Goal: Transaction & Acquisition: Download file/media

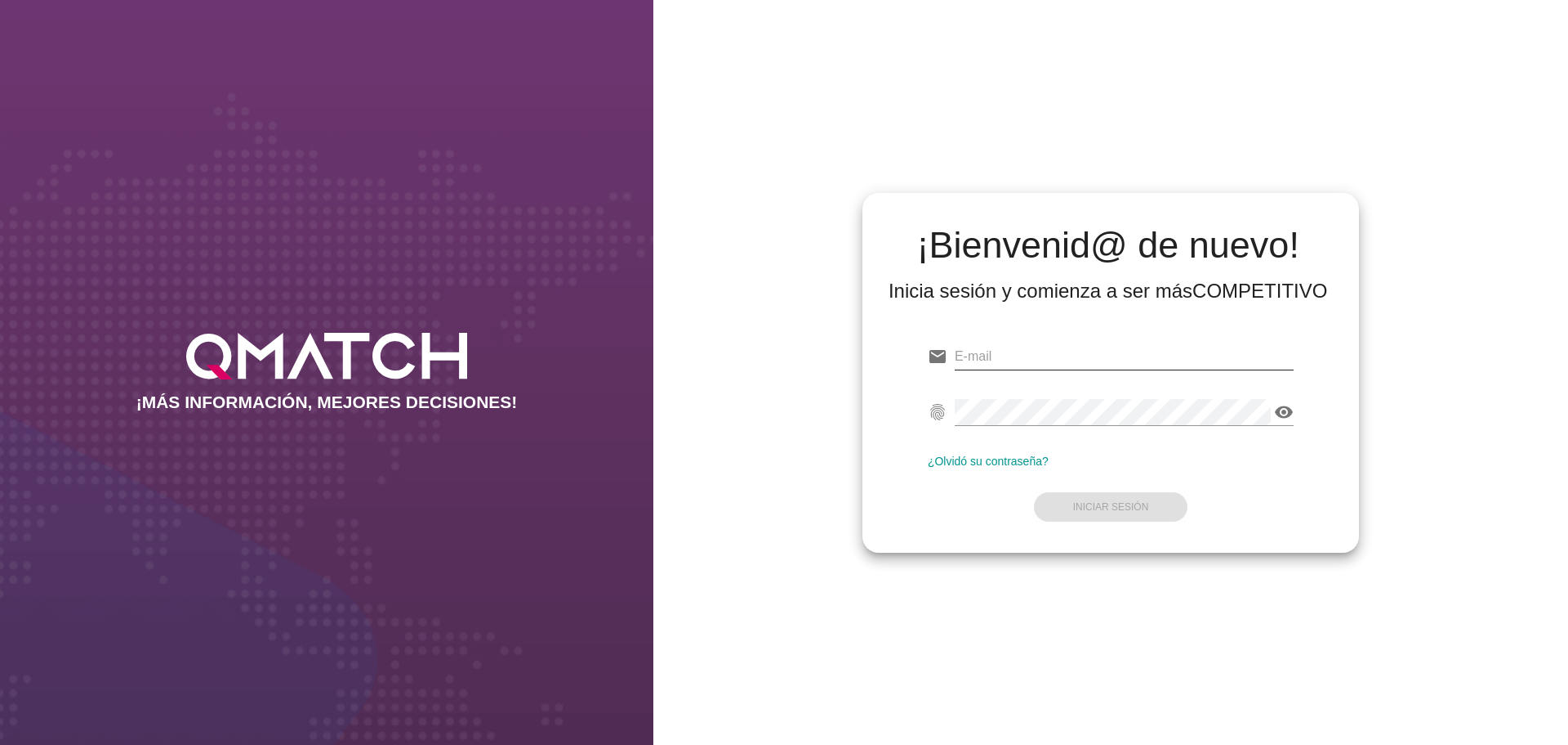
click at [1004, 357] on input "email" at bounding box center [1124, 356] width 339 height 26
click at [1019, 350] on input "email" at bounding box center [1124, 356] width 339 height 26
click at [1017, 356] on input "email" at bounding box center [1124, 356] width 339 height 26
paste input "[PERSON_NAME][EMAIL_ADDRESS][DOMAIN_NAME]"
type input "[PERSON_NAME][EMAIL_ADDRESS][DOMAIN_NAME]"
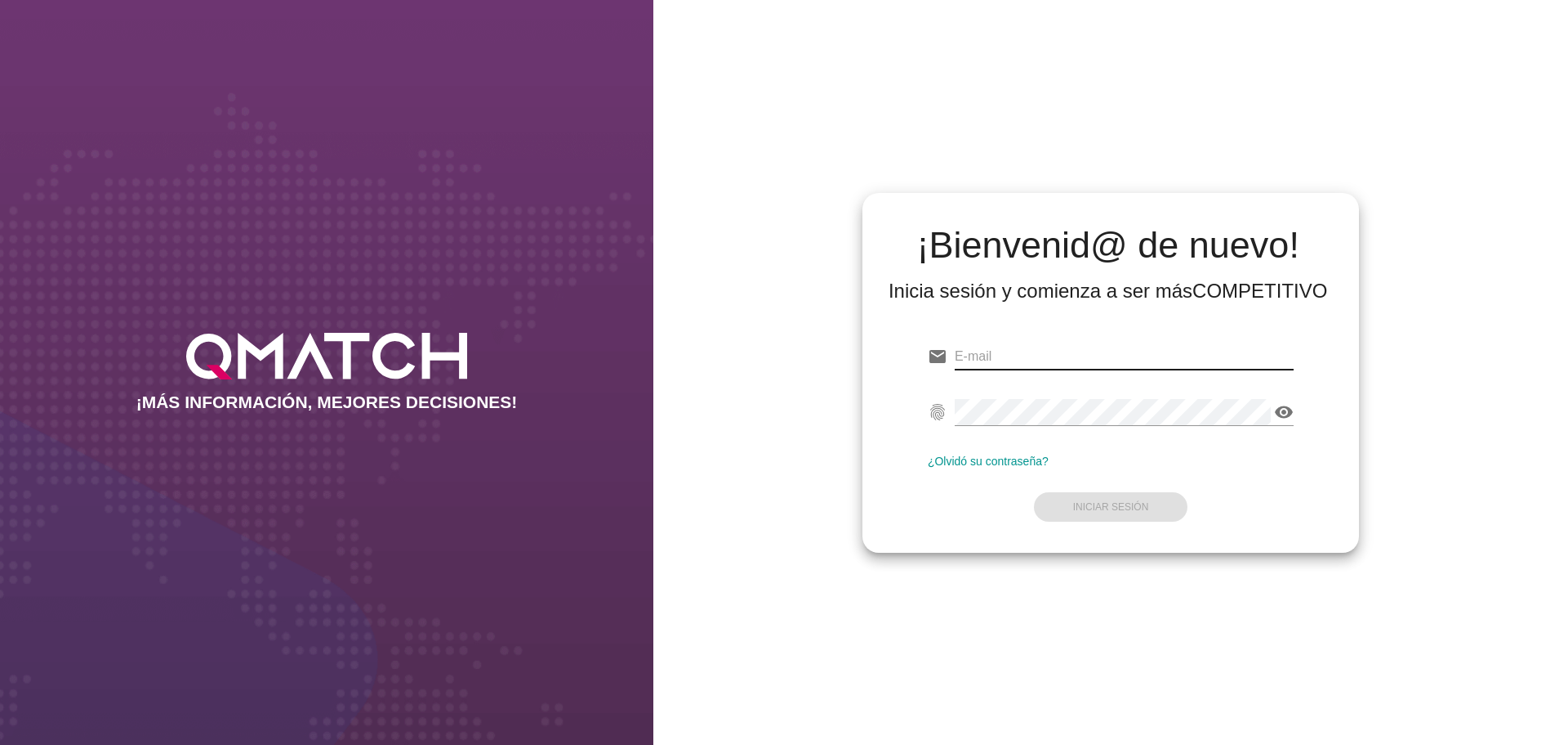
click at [1041, 558] on div "¡Bienvenid@ de nuevo! Inicia sesión y comienza a ser más COMPETITIVO email [PER…" at bounding box center [1111, 372] width 915 height 745
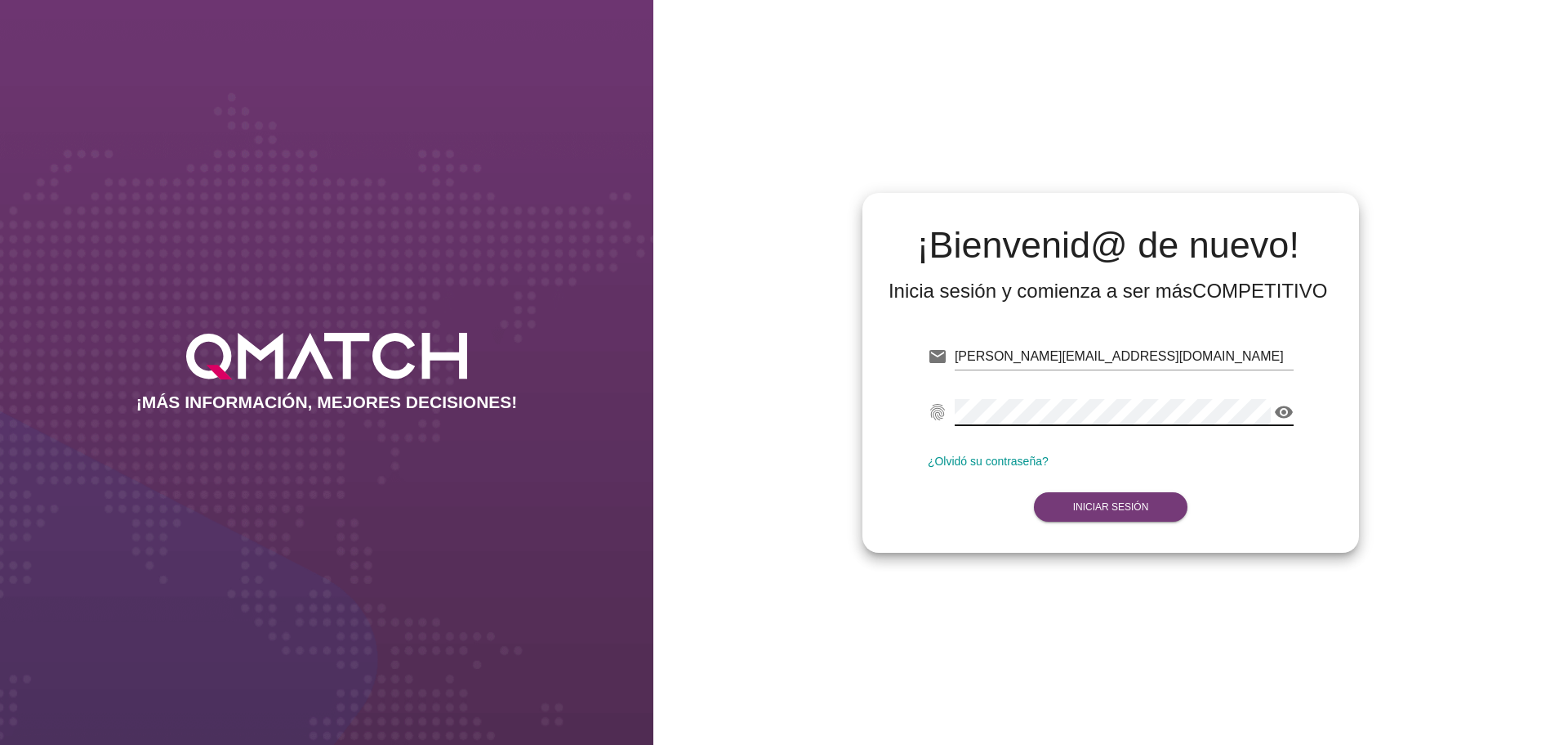
click at [1119, 513] on button "Iniciar Sesión" at bounding box center [1112, 506] width 154 height 29
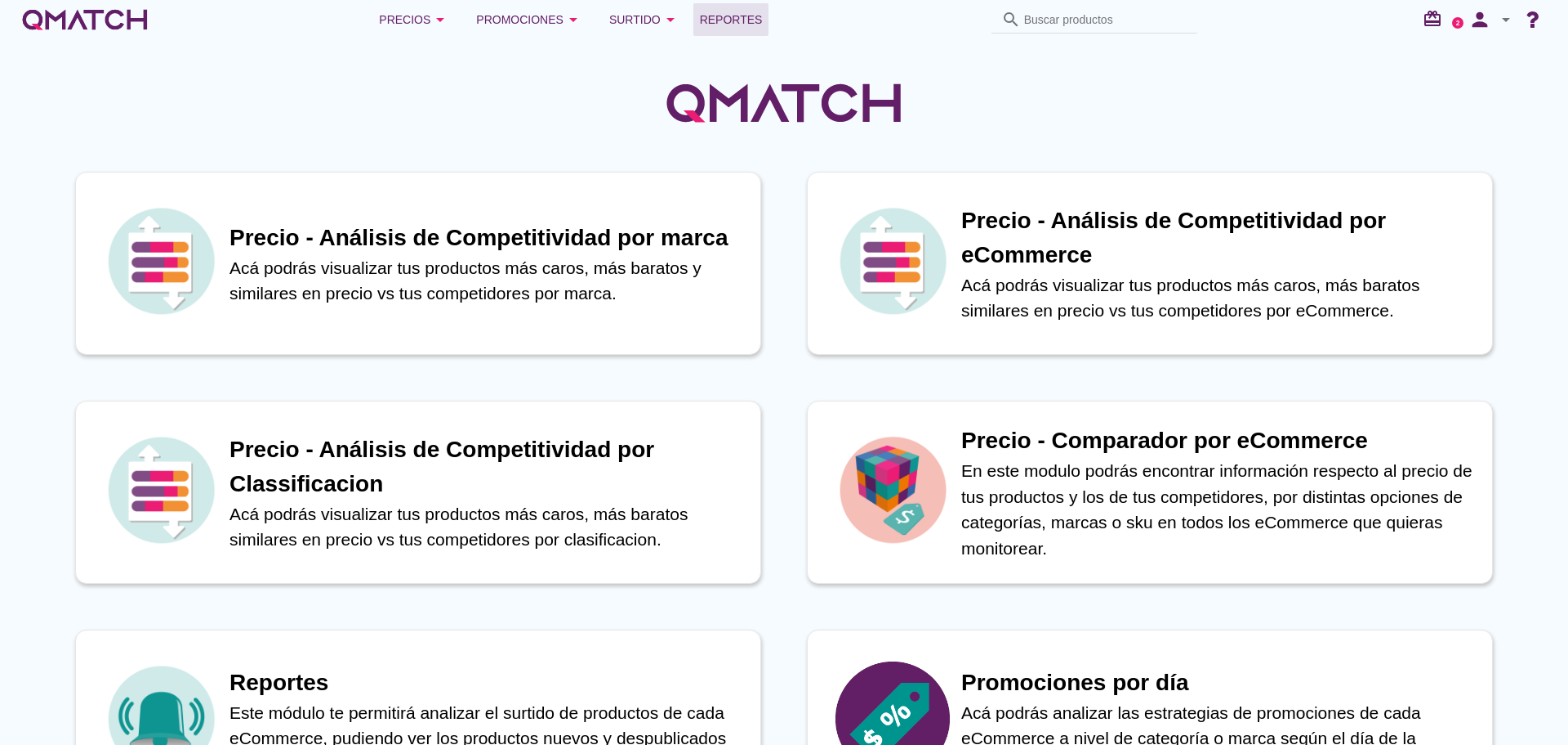
click at [711, 20] on span "Reportes" at bounding box center [731, 20] width 63 height 20
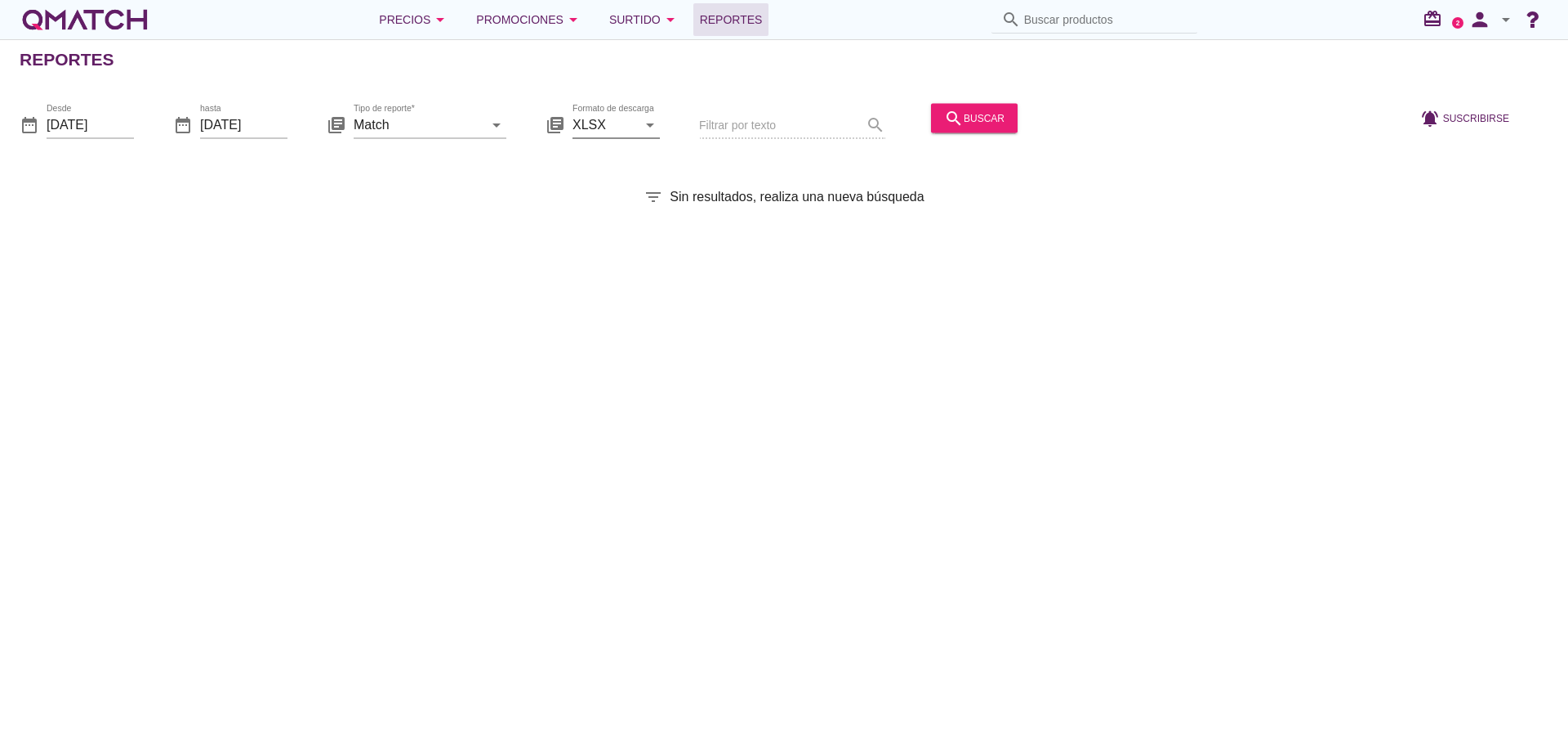
click at [653, 122] on icon "arrow_drop_down" at bounding box center [651, 124] width 20 height 20
click at [609, 202] on div "CSV" at bounding box center [616, 203] width 61 height 20
type input "CSV"
click at [488, 118] on icon "arrow_drop_down" at bounding box center [496, 124] width 20 height 20
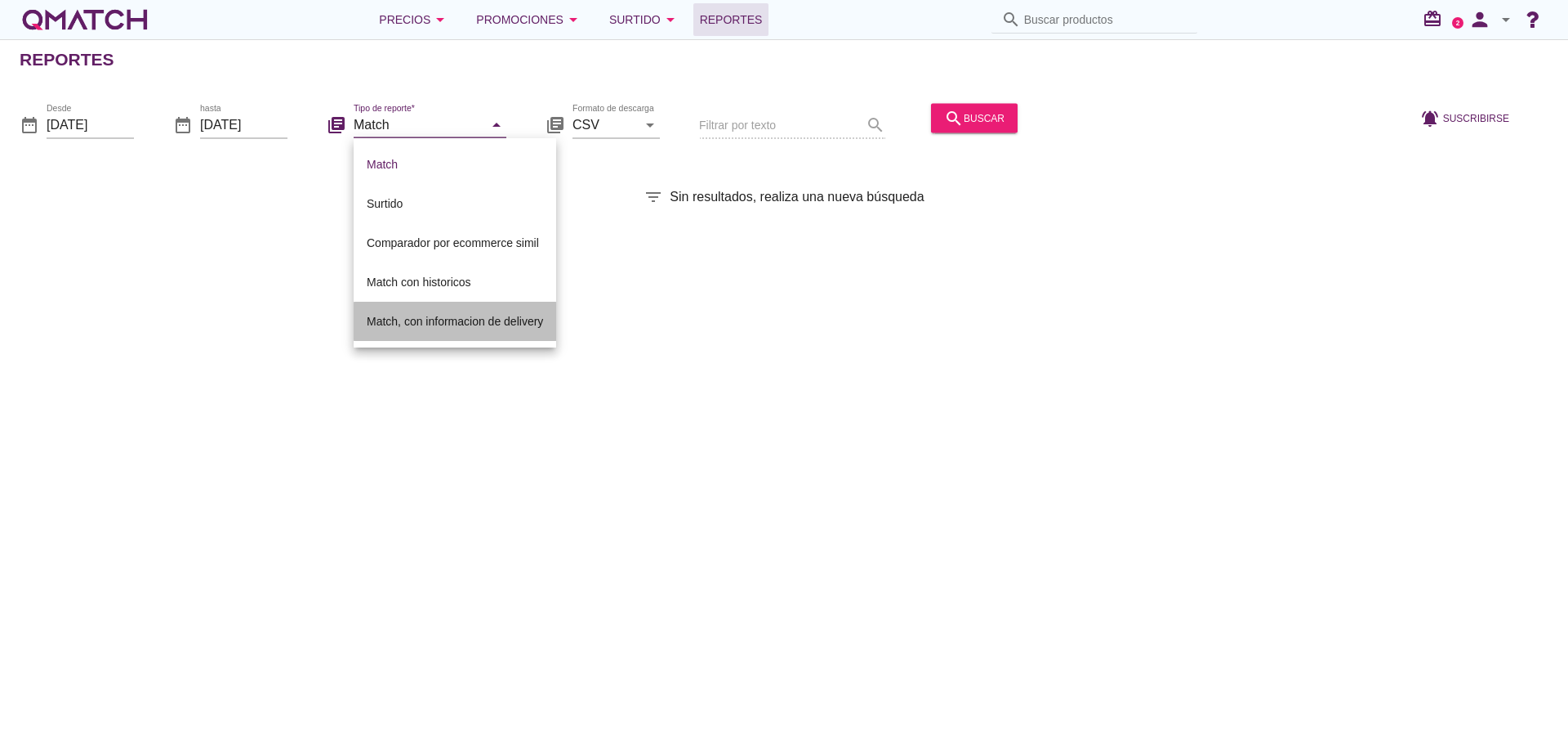
click at [442, 318] on div "Match, con informacion de delivery" at bounding box center [455, 321] width 176 height 20
type input "Match, con informacion de delivery"
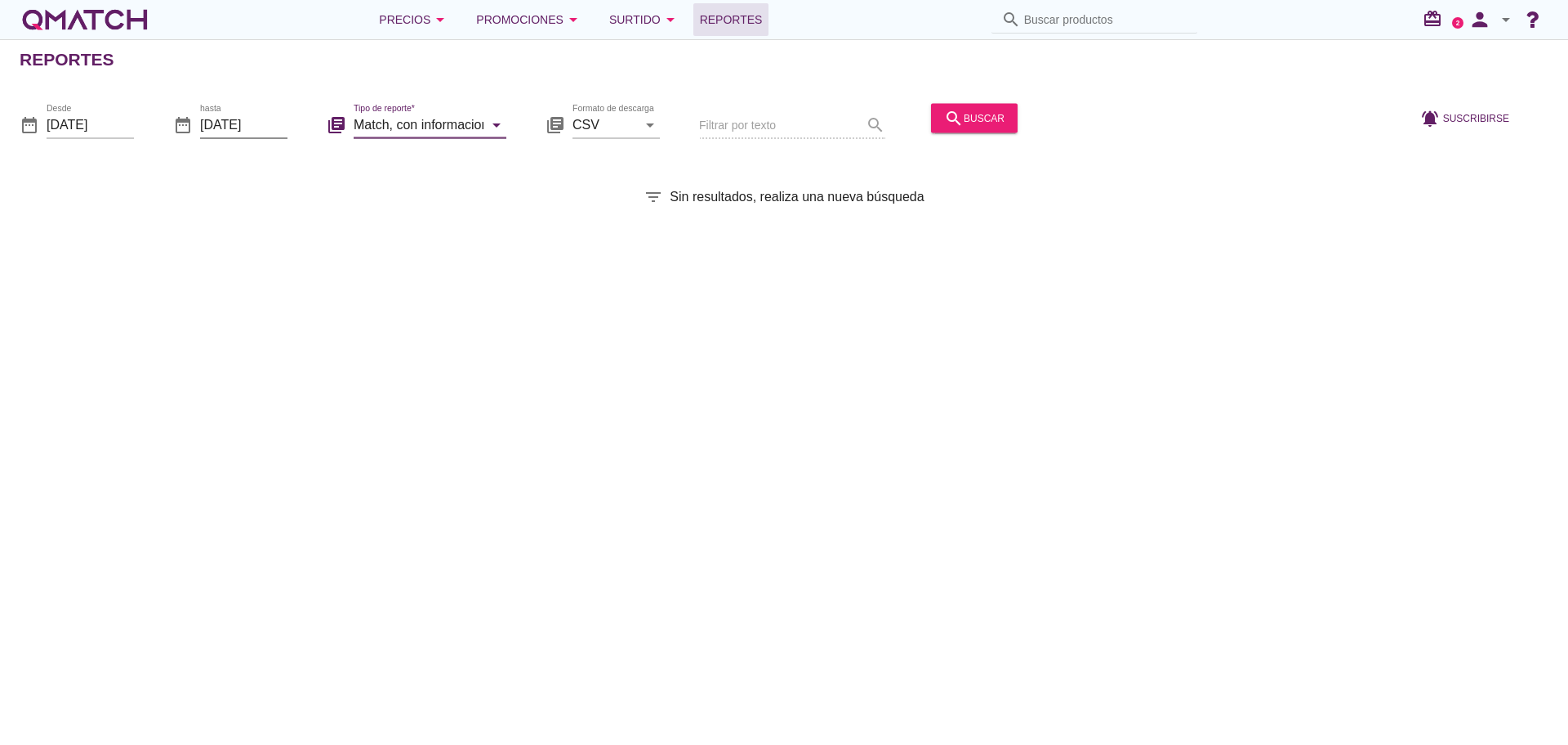
click at [276, 126] on input "2025-08-19" at bounding box center [244, 123] width 88 height 26
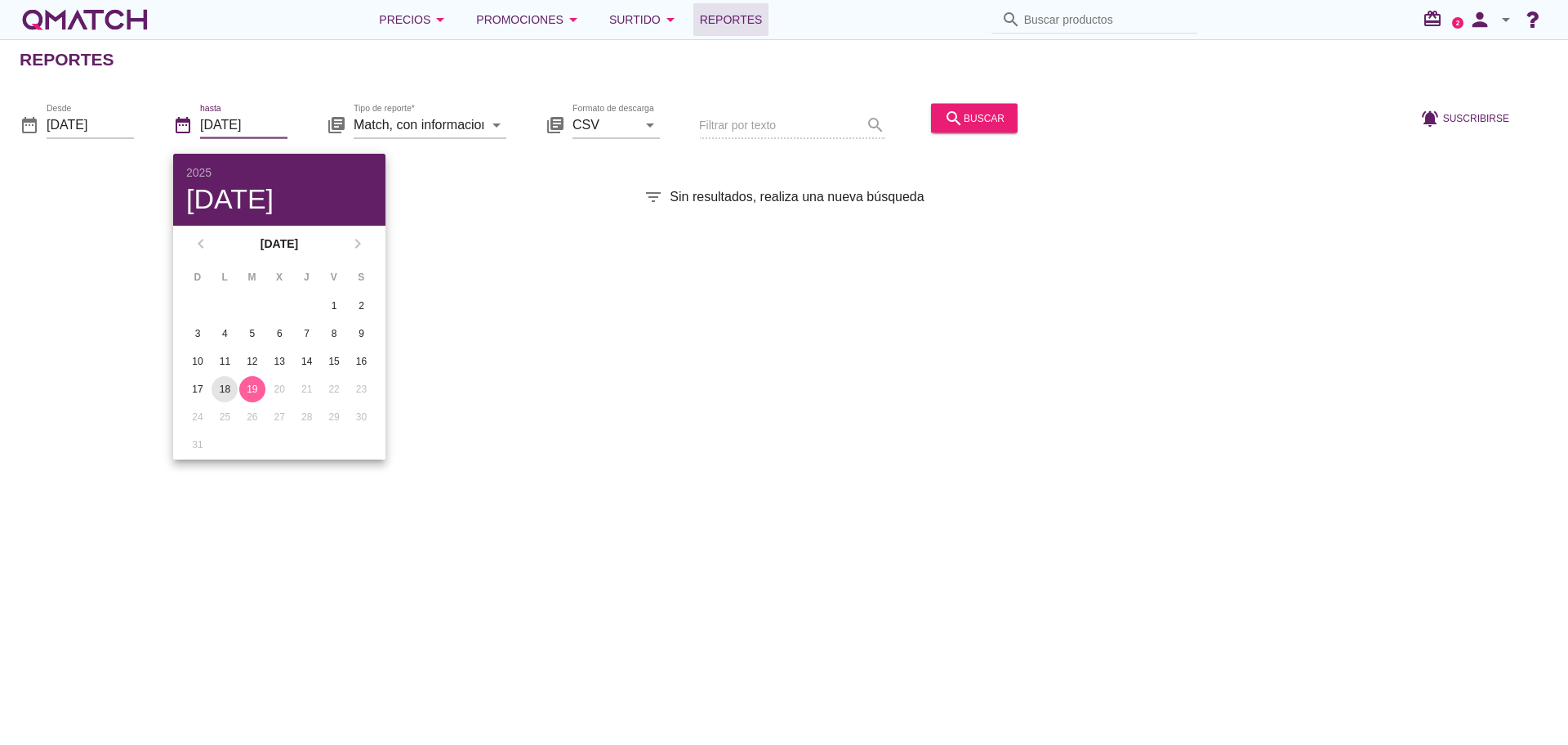
click at [222, 392] on div "18" at bounding box center [224, 388] width 26 height 15
type input "2025-08-18"
click at [114, 128] on input "2025-08-01" at bounding box center [90, 123] width 88 height 26
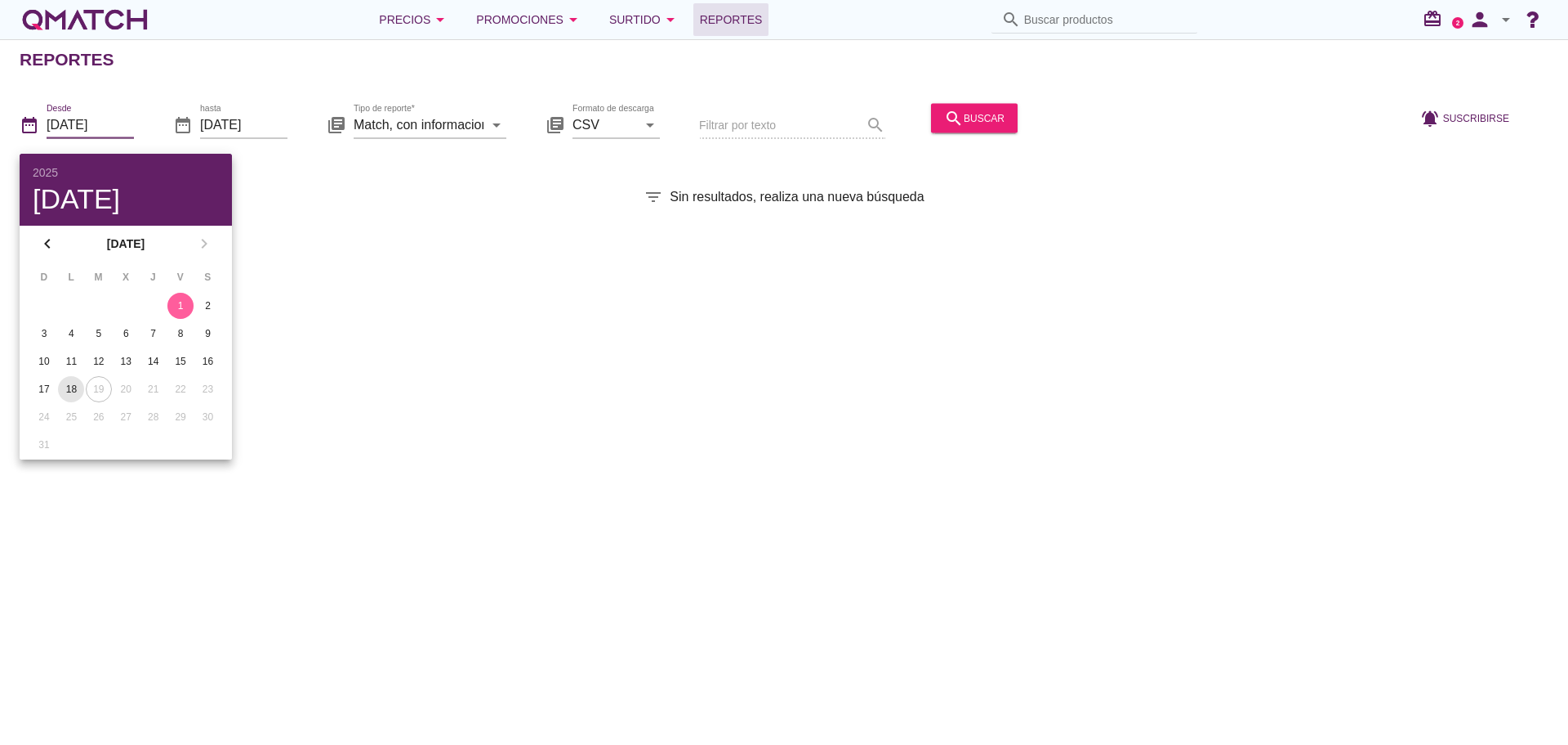
click at [69, 384] on div "18" at bounding box center [70, 388] width 26 height 15
type input "2025-08-18"
click at [967, 116] on div "search buscar" at bounding box center [974, 118] width 60 height 20
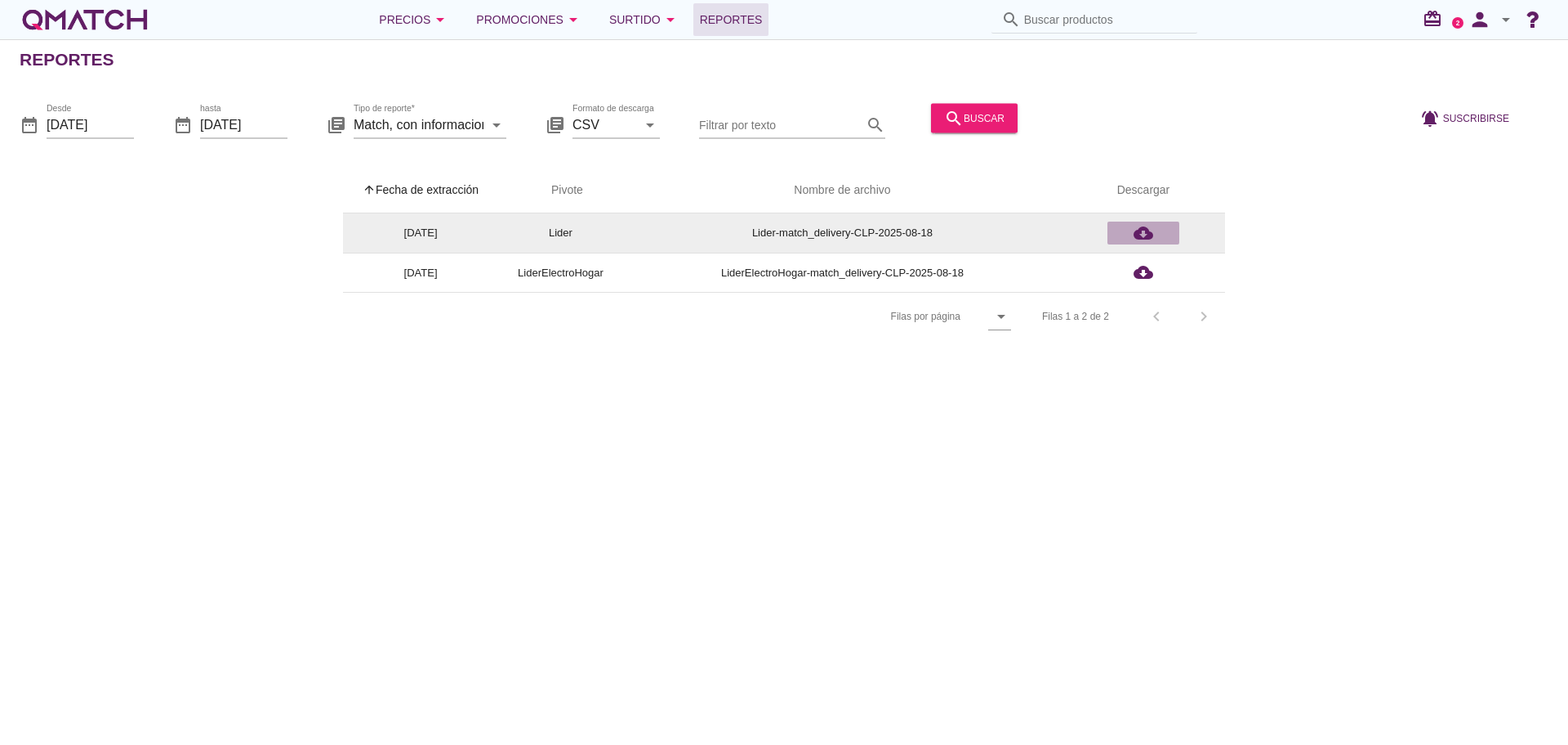
click at [1146, 232] on icon "cloud_download" at bounding box center [1143, 233] width 20 height 20
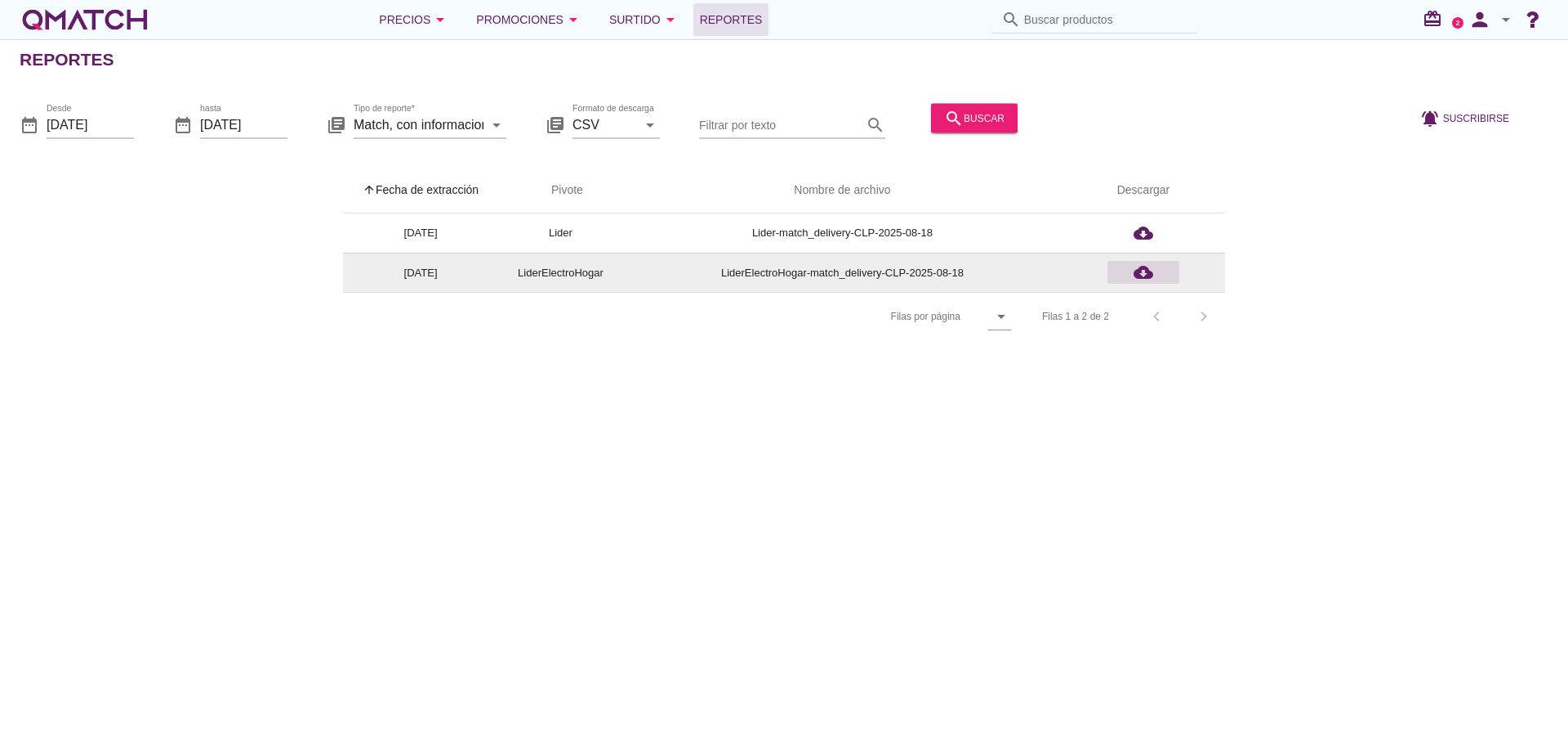
click at [1141, 271] on icon "cloud_download" at bounding box center [1143, 272] width 20 height 20
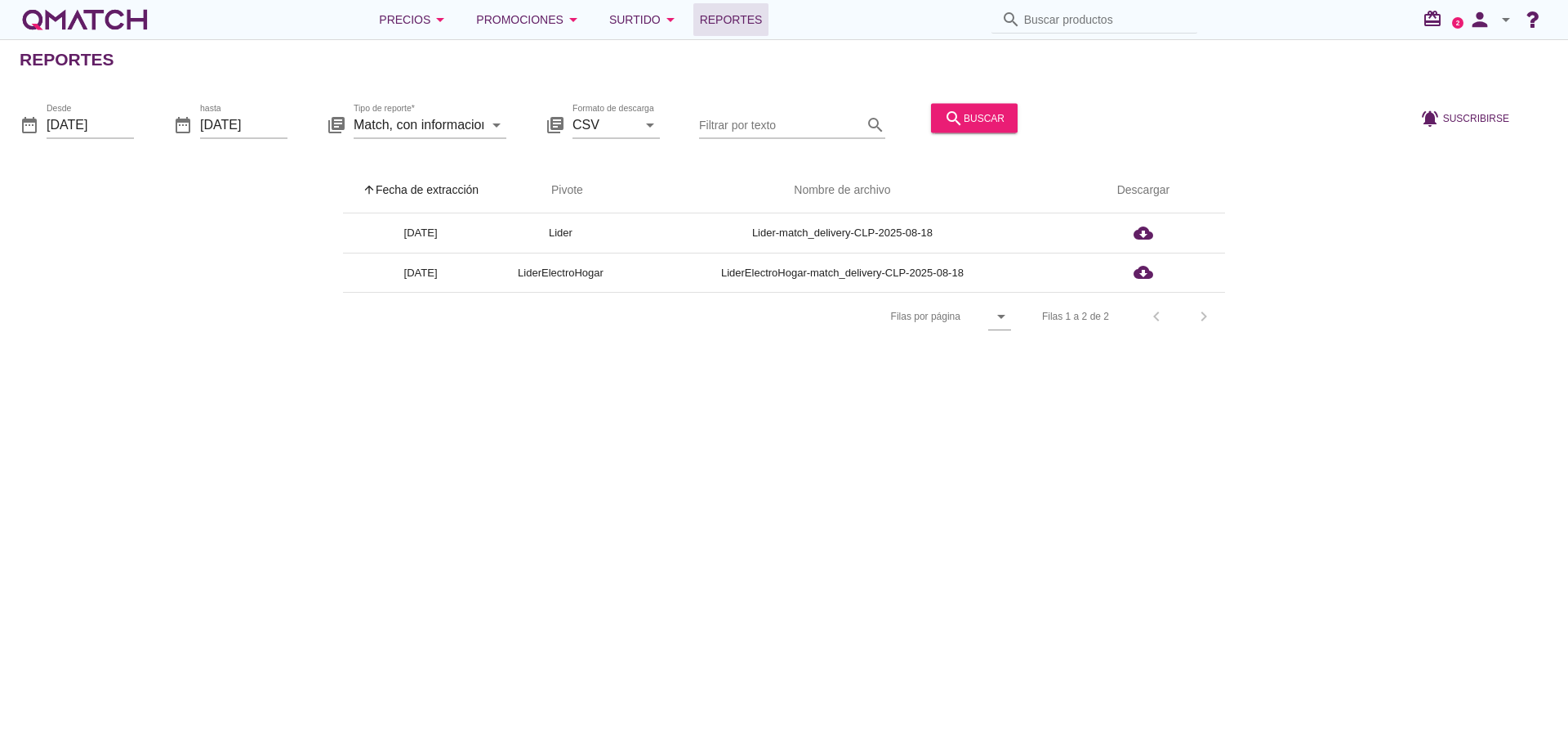
click at [1272, 418] on div "Reportes date_range Desde 2025-08-18 date_range hasta 2025-08-18 library_books …" at bounding box center [784, 391] width 1568 height 705
click at [1505, 22] on icon "arrow_drop_down" at bounding box center [1506, 20] width 20 height 20
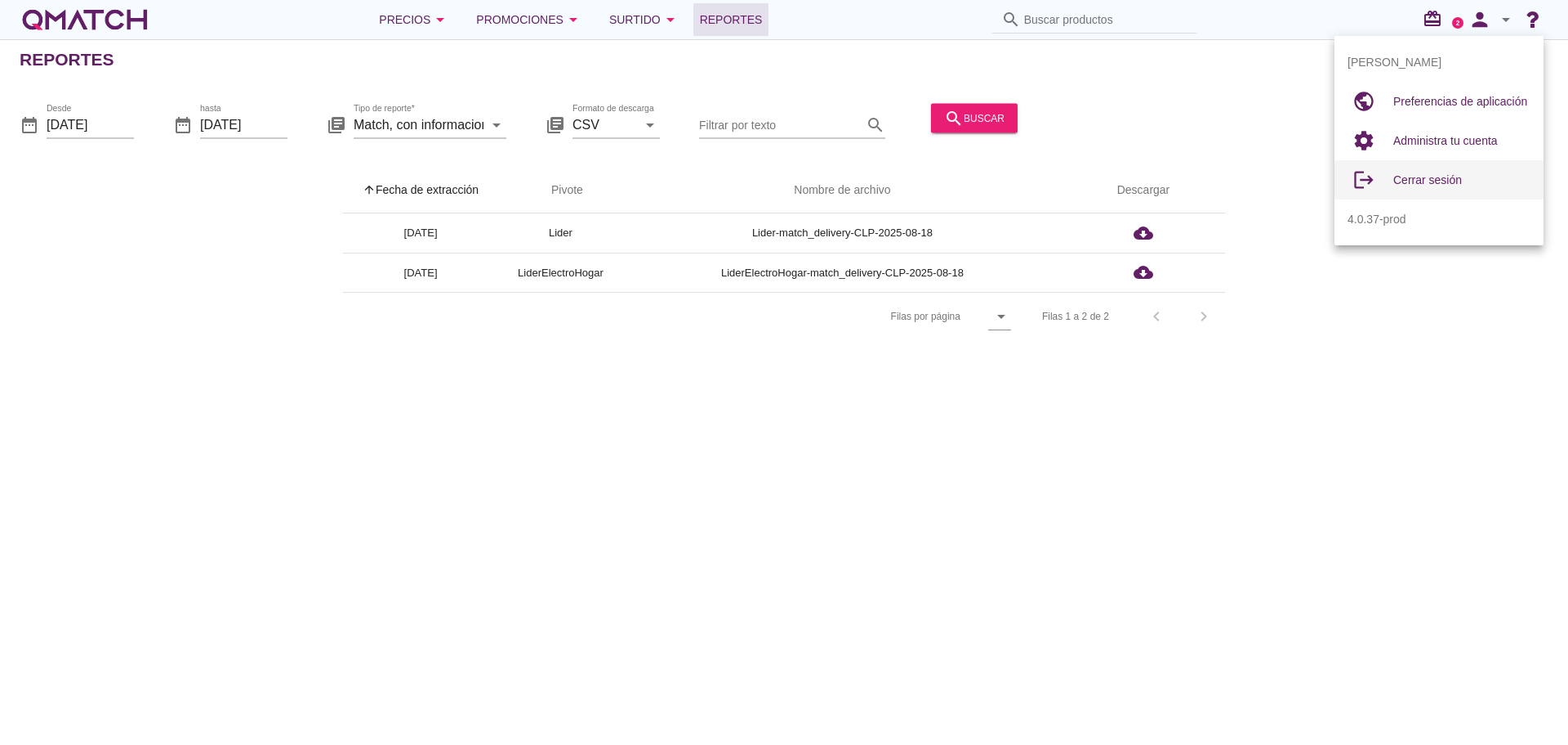
click at [1428, 181] on span "Cerrar sesión" at bounding box center [1427, 179] width 68 height 13
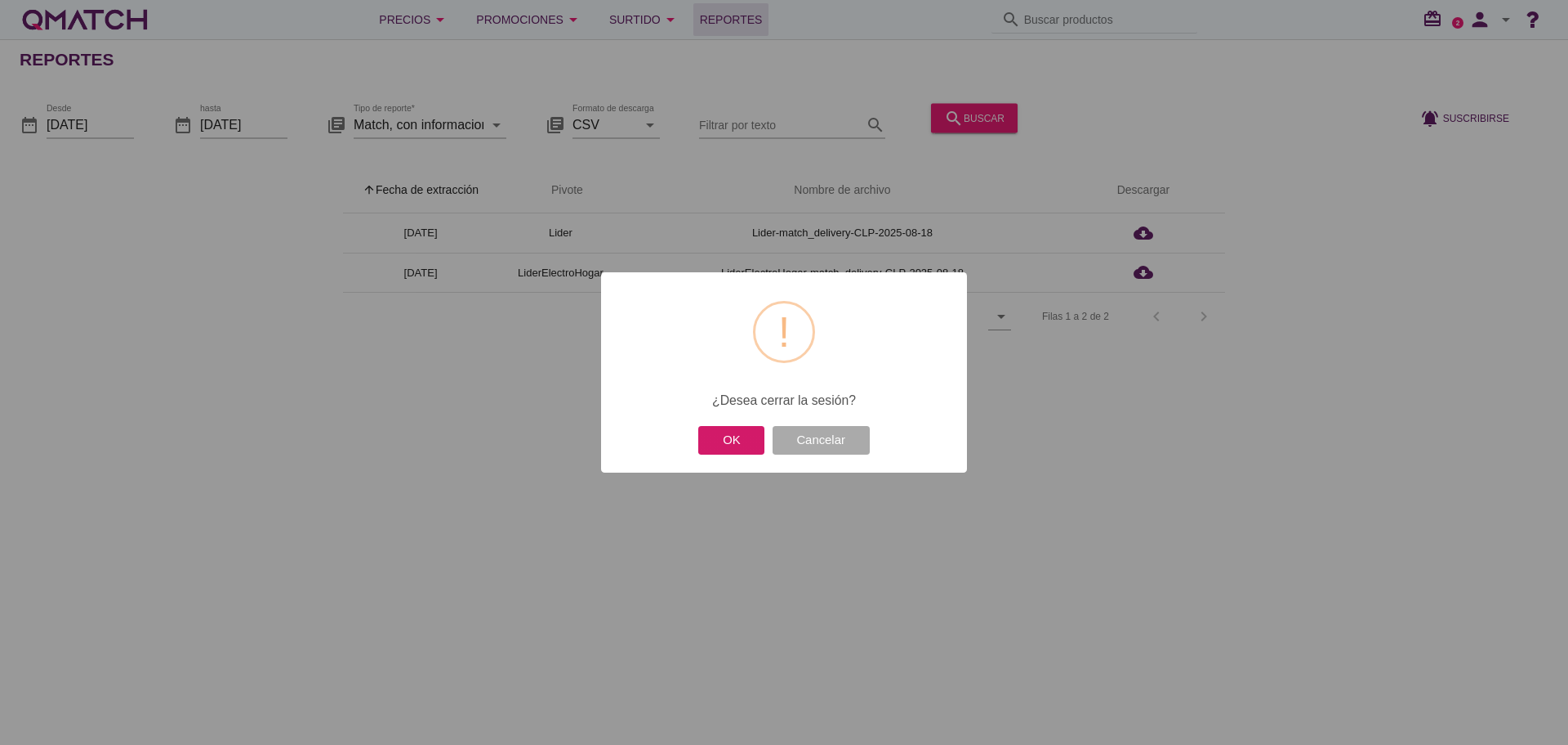
click at [727, 443] on button "OK" at bounding box center [731, 440] width 66 height 28
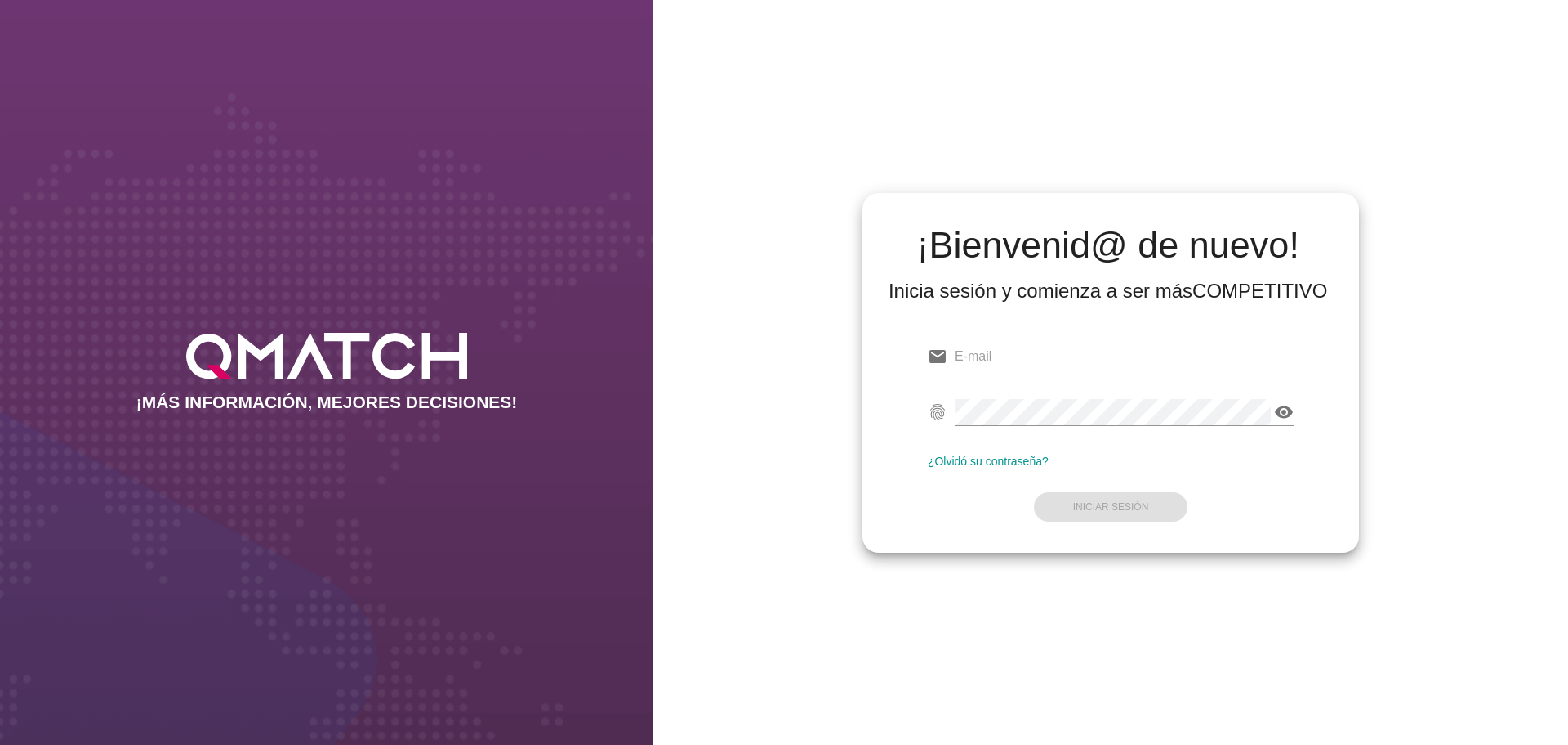
click at [1510, 400] on div "¡Bienvenid@ de nuevo! Inicia sesión y comienza a ser más COMPETITIVO email fing…" at bounding box center [1111, 372] width 915 height 745
